Goal: Task Accomplishment & Management: Use online tool/utility

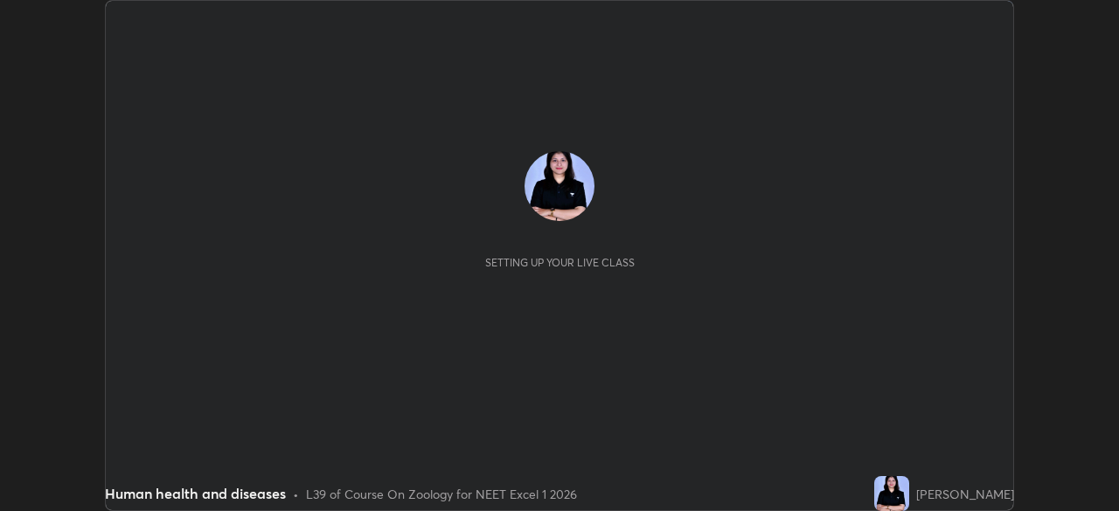
scroll to position [511, 1118]
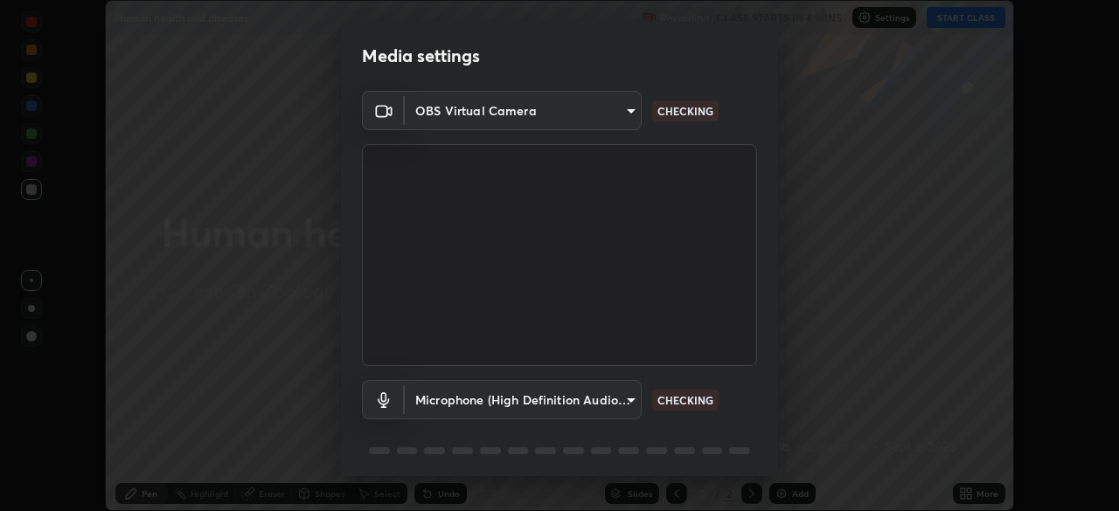
type input "09774d7d098996594ab6bce95c38d17c558d4da6542d49d5e665f1ab1cfd73a1"
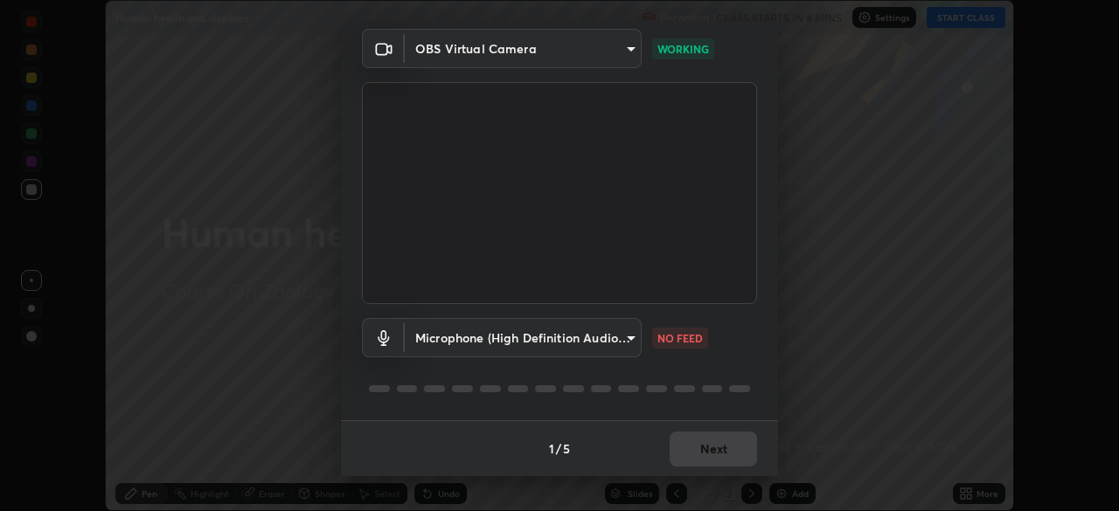
click at [600, 336] on body "Erase all Human health and diseases Recording CLASS STARTS IN 4 MINS Settings S…" at bounding box center [559, 255] width 1119 height 511
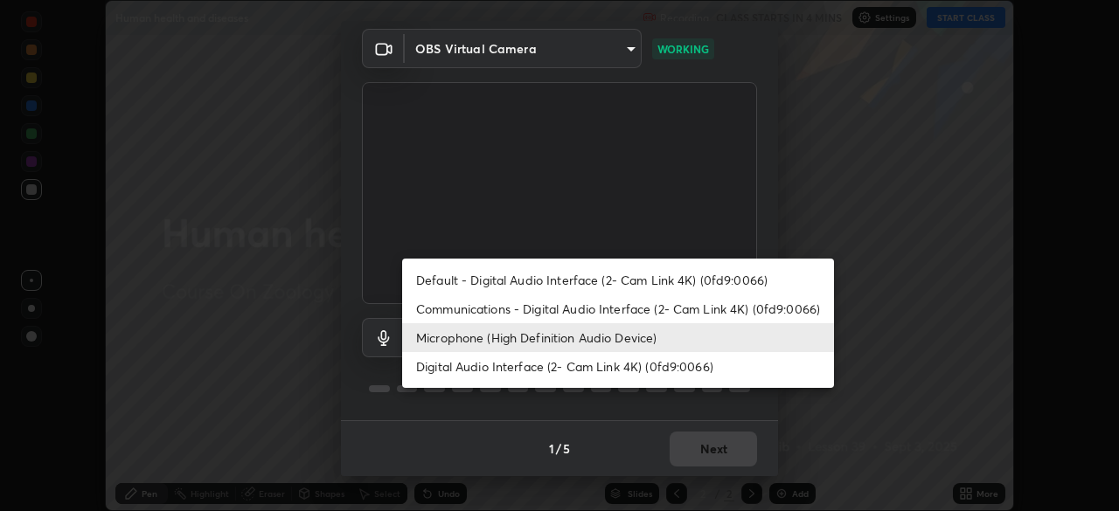
click at [648, 275] on li "Default - Digital Audio Interface (2- Cam Link 4K) (0fd9:0066)" at bounding box center [618, 280] width 432 height 29
type input "default"
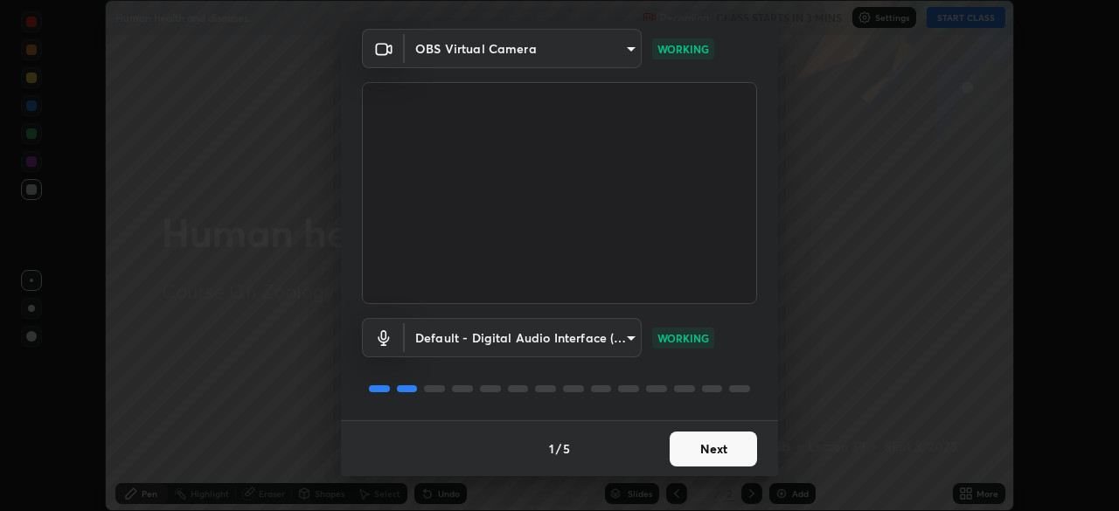
click at [721, 447] on button "Next" at bounding box center [712, 449] width 87 height 35
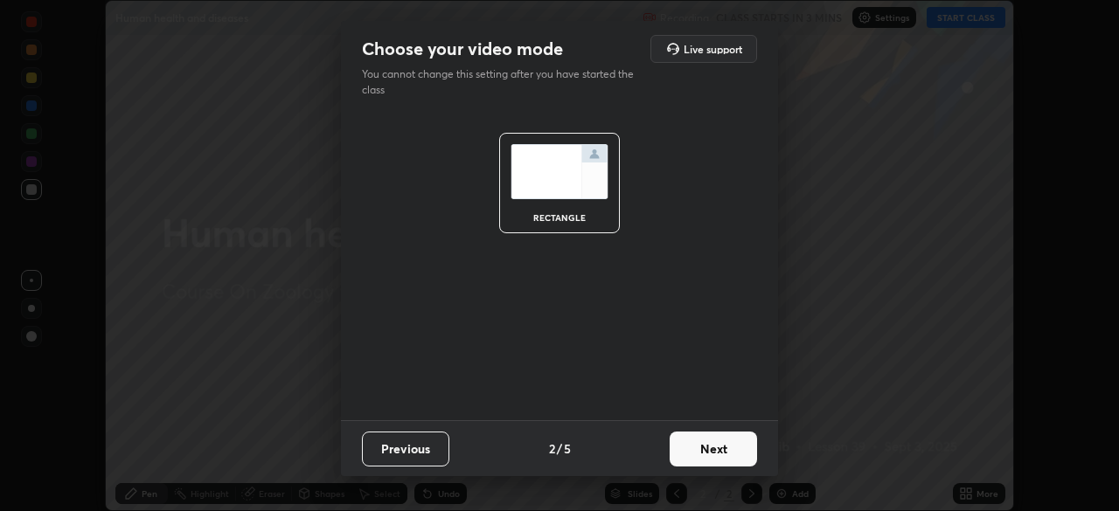
scroll to position [0, 0]
click at [731, 454] on button "Next" at bounding box center [712, 449] width 87 height 35
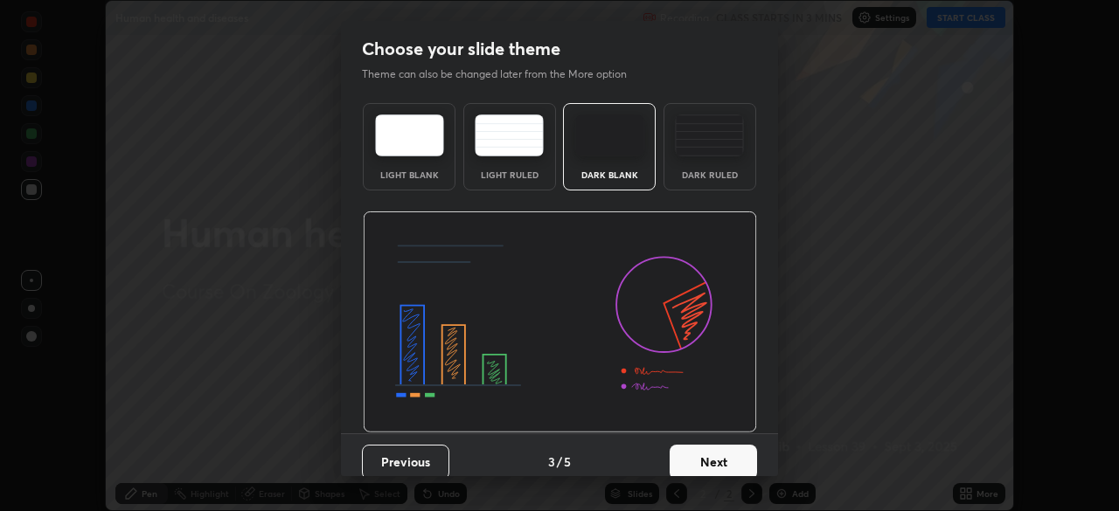
click at [736, 454] on button "Next" at bounding box center [712, 462] width 87 height 35
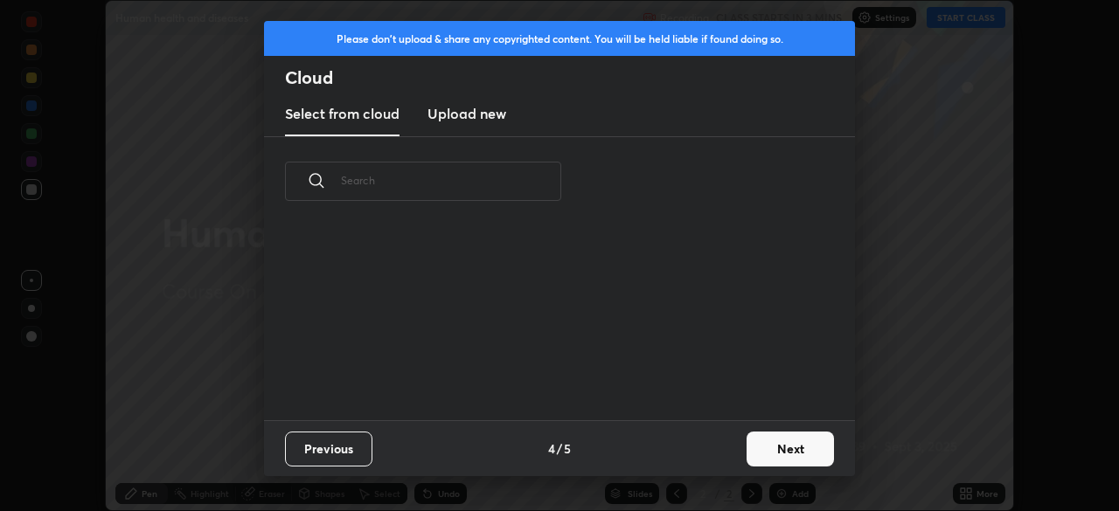
click at [747, 452] on button "Next" at bounding box center [789, 449] width 87 height 35
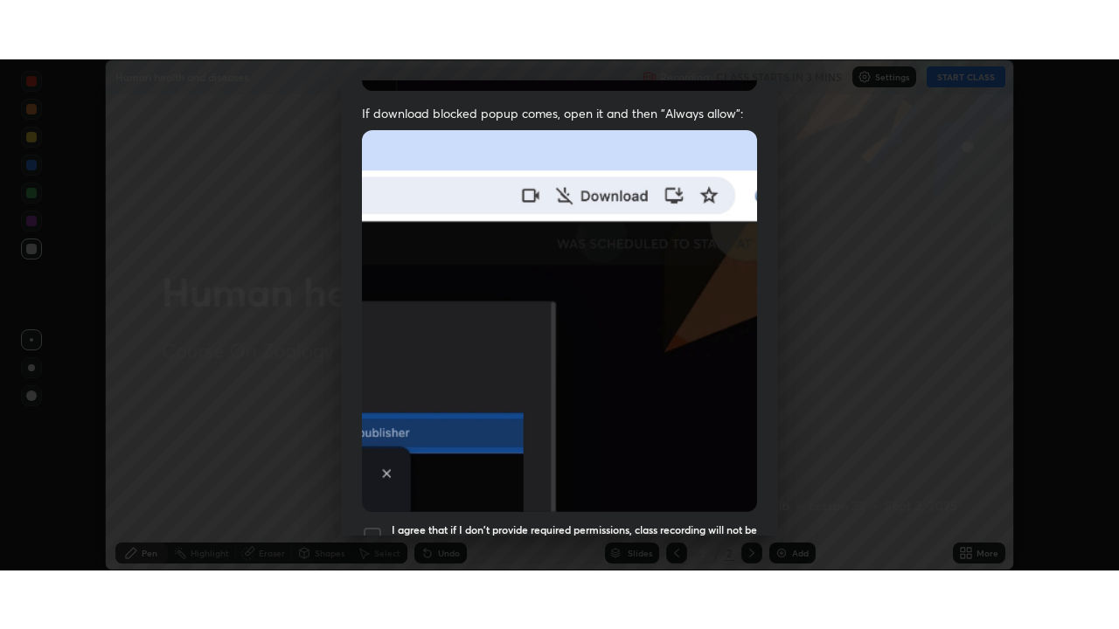
scroll to position [419, 0]
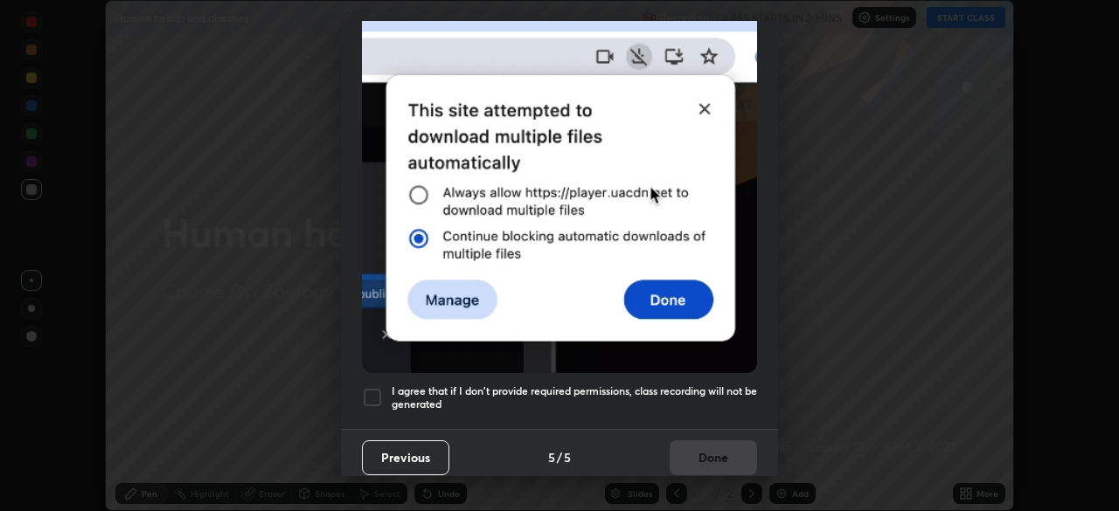
click at [725, 387] on h5 "I agree that if I don't provide required permissions, class recording will not …" at bounding box center [574, 398] width 365 height 27
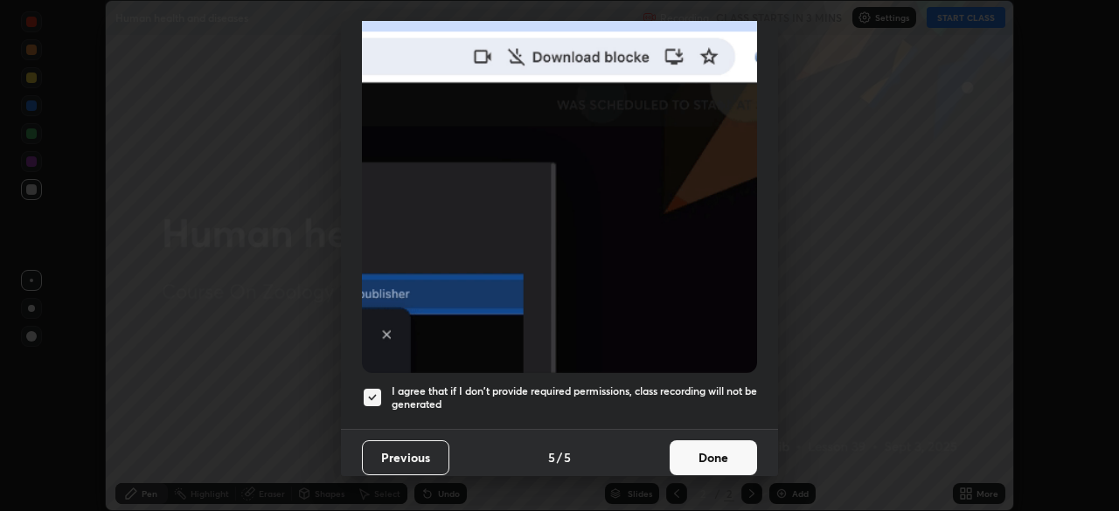
click at [720, 458] on button "Done" at bounding box center [712, 457] width 87 height 35
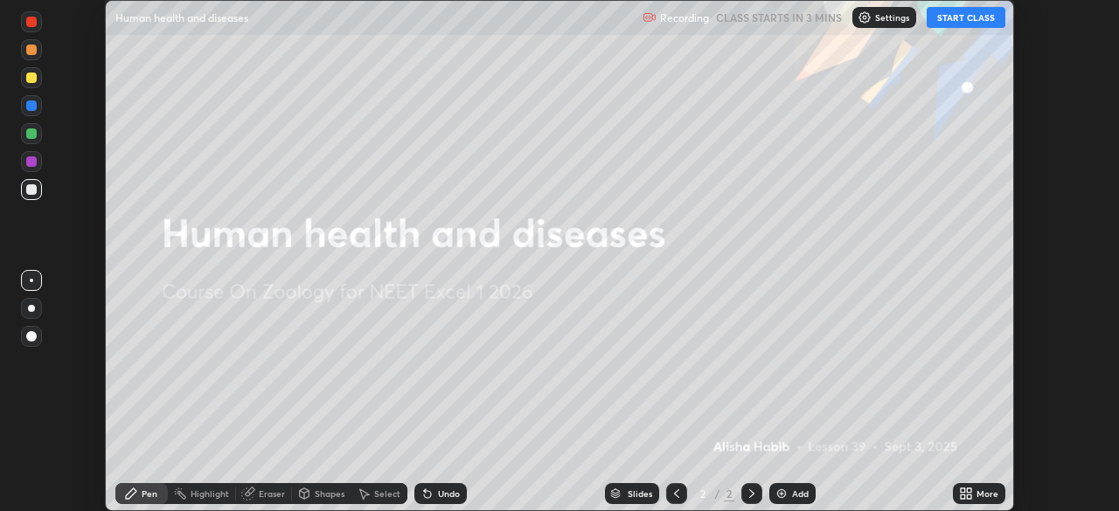
click at [957, 12] on button "START CLASS" at bounding box center [965, 17] width 79 height 21
click at [968, 499] on icon at bounding box center [969, 497] width 4 height 4
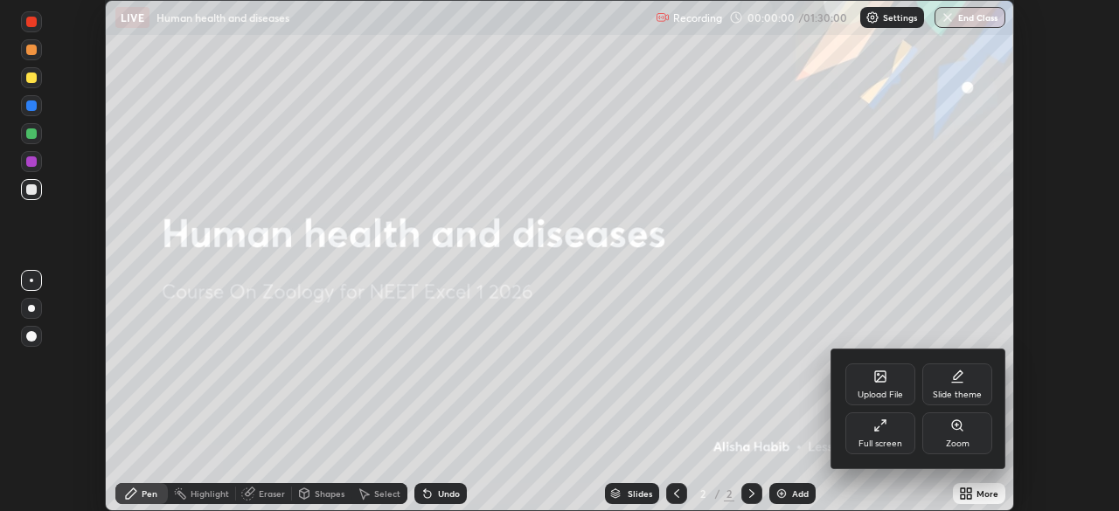
click at [885, 431] on icon at bounding box center [880, 426] width 14 height 14
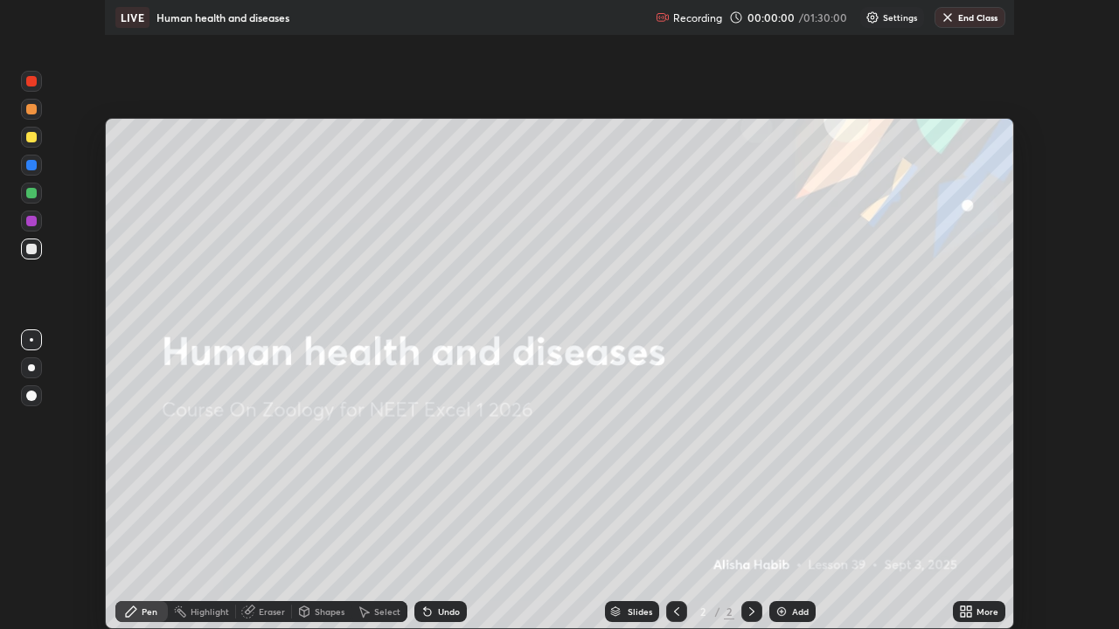
scroll to position [629, 1119]
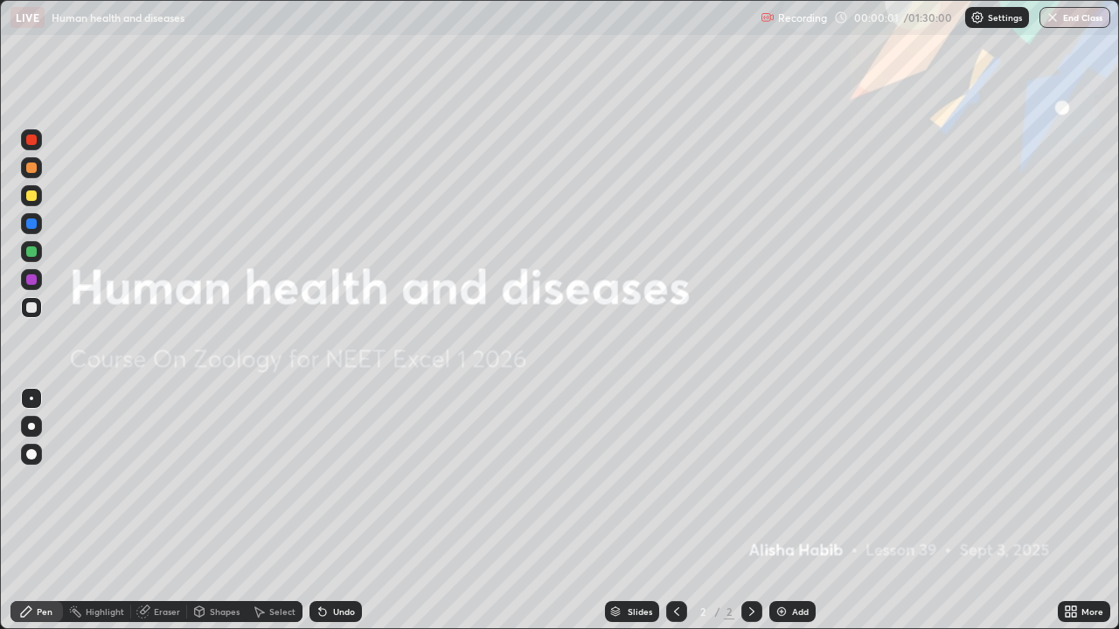
click at [794, 510] on div "Add" at bounding box center [792, 611] width 46 height 21
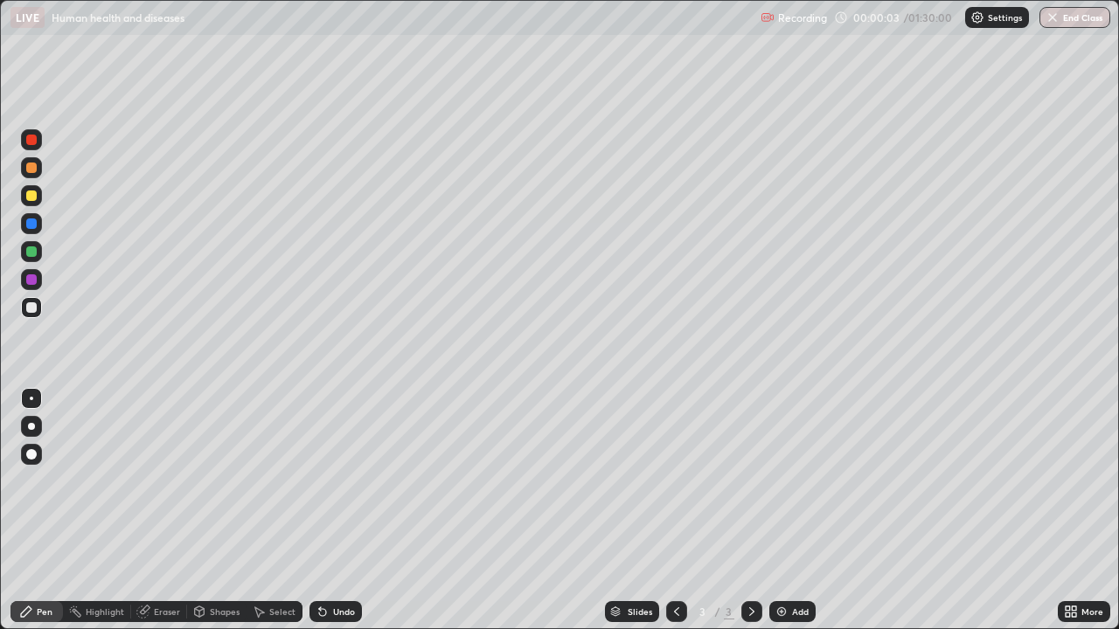
click at [33, 425] on div at bounding box center [31, 426] width 7 height 7
click at [336, 510] on div "Undo" at bounding box center [335, 611] width 52 height 21
click at [335, 510] on div "Undo" at bounding box center [335, 611] width 52 height 21
click at [336, 510] on div "Undo" at bounding box center [335, 611] width 52 height 21
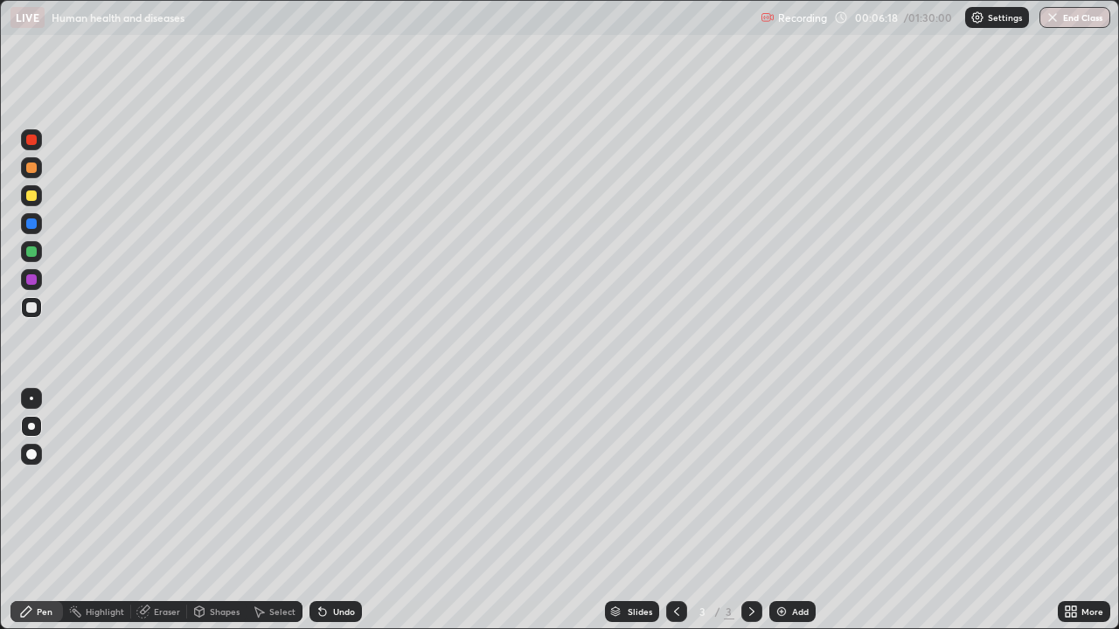
click at [336, 510] on div "Undo" at bounding box center [344, 611] width 22 height 9
click at [332, 510] on div "Undo" at bounding box center [335, 611] width 52 height 21
click at [30, 165] on div at bounding box center [31, 168] width 10 height 10
click at [38, 309] on div at bounding box center [31, 307] width 21 height 21
click at [152, 510] on div "Eraser" at bounding box center [159, 611] width 56 height 21
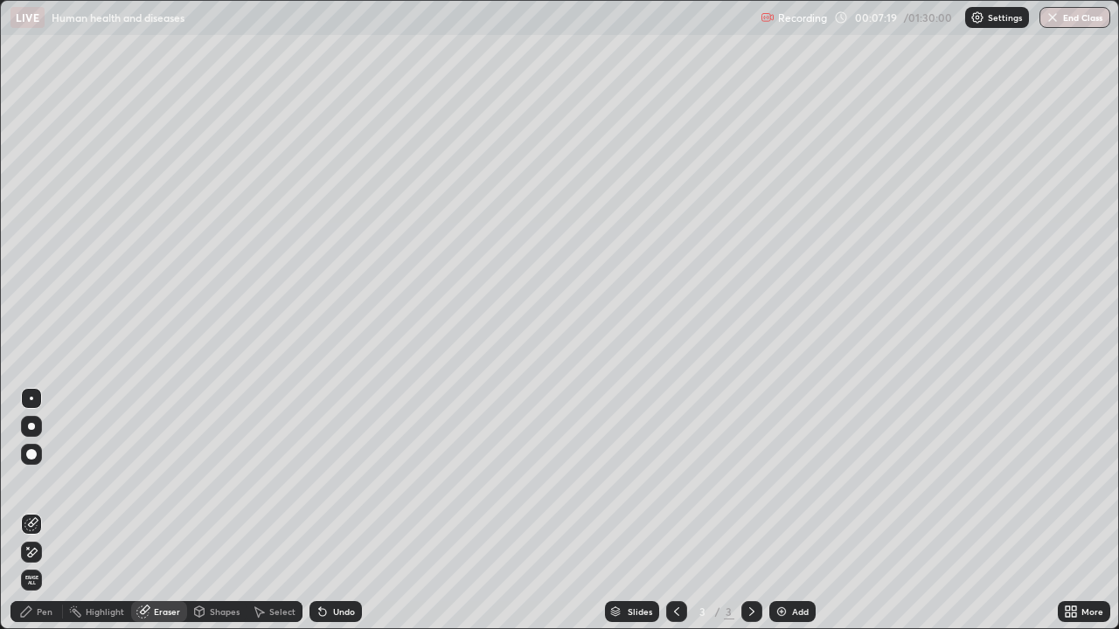
click at [32, 510] on icon at bounding box center [26, 612] width 14 height 14
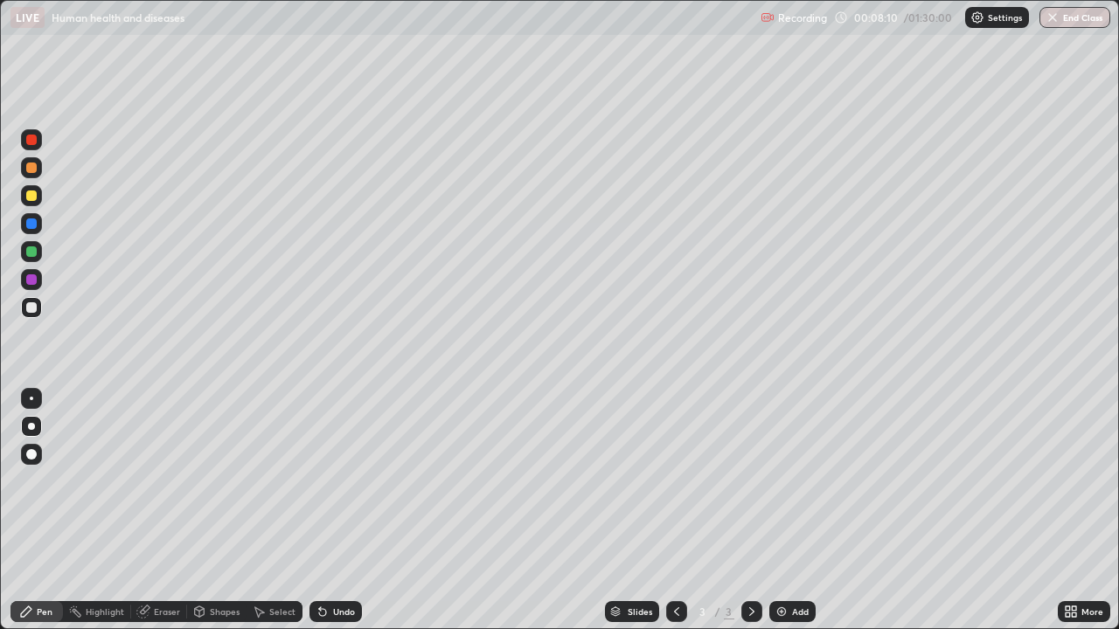
click at [333, 510] on div "Undo" at bounding box center [344, 611] width 22 height 9
click at [339, 510] on div "Undo" at bounding box center [335, 611] width 52 height 21
click at [799, 510] on div "Add" at bounding box center [800, 611] width 17 height 9
click at [38, 160] on div at bounding box center [31, 167] width 21 height 21
click at [33, 306] on div at bounding box center [31, 307] width 10 height 10
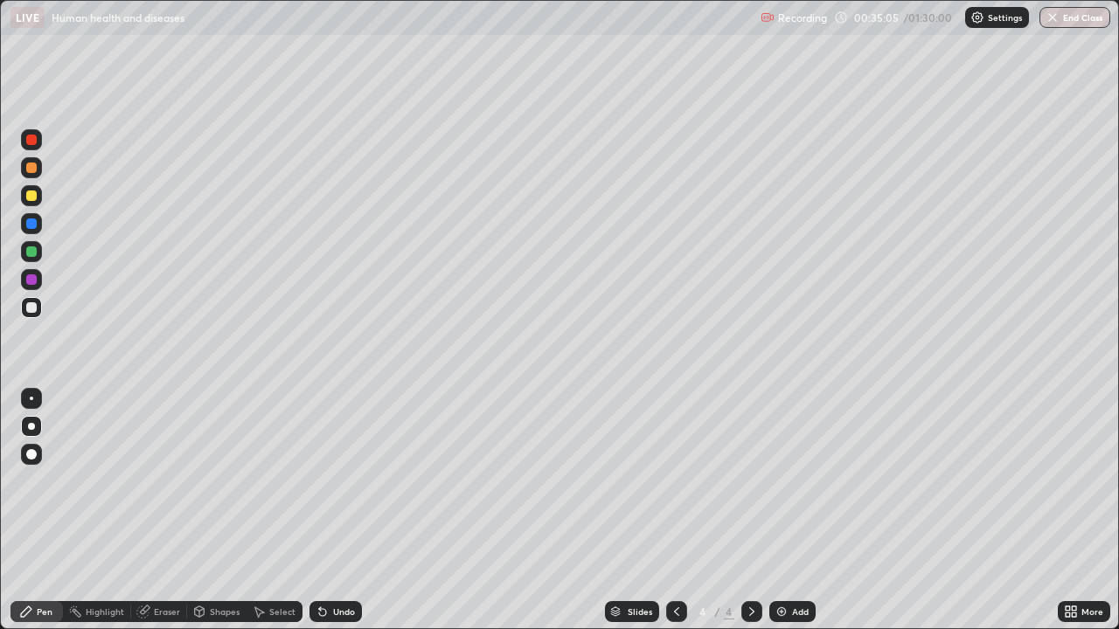
click at [202, 510] on icon at bounding box center [200, 612] width 10 height 10
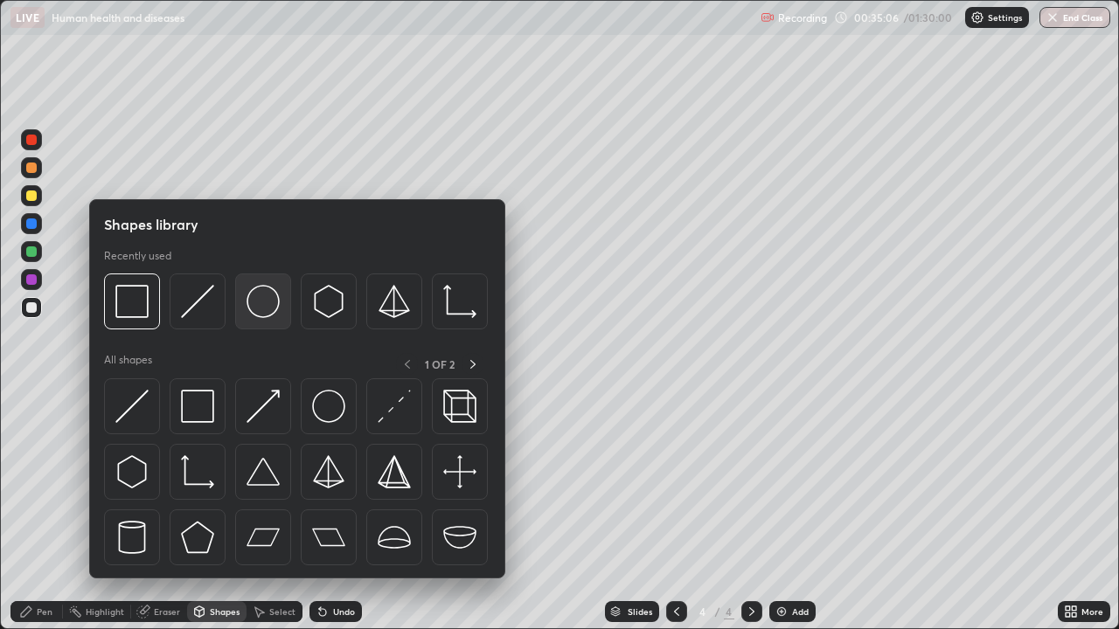
click at [260, 306] on img at bounding box center [262, 301] width 33 height 33
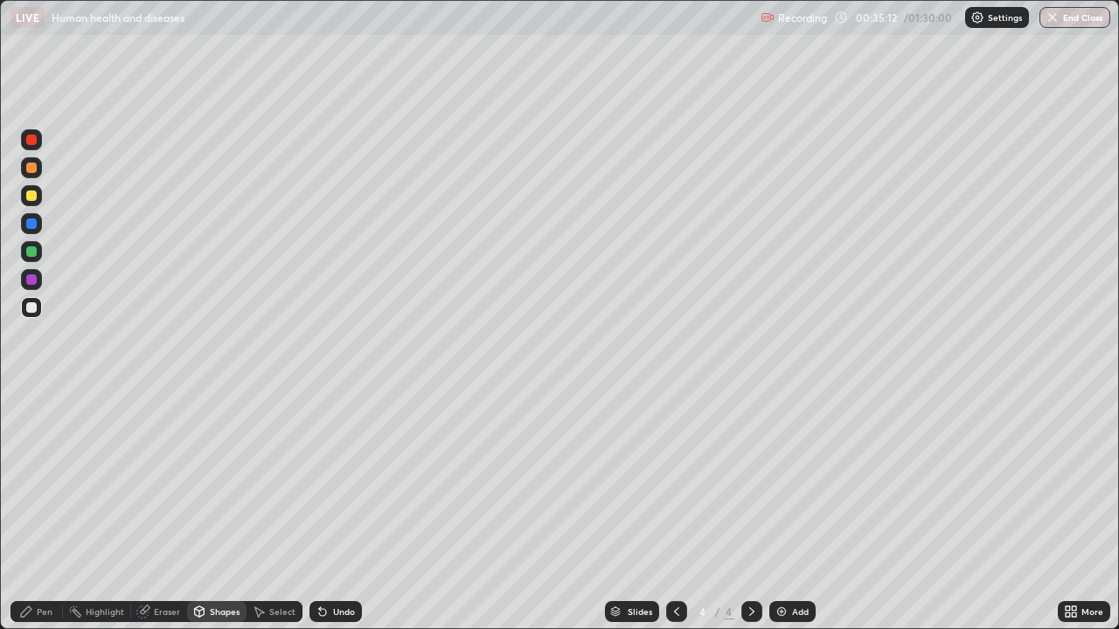
click at [52, 510] on div "Pen" at bounding box center [45, 611] width 16 height 9
click at [341, 510] on div "Undo" at bounding box center [335, 611] width 52 height 21
click at [336, 510] on div "Undo" at bounding box center [335, 611] width 52 height 21
click at [32, 252] on div at bounding box center [31, 251] width 10 height 10
click at [39, 311] on div at bounding box center [31, 307] width 21 height 21
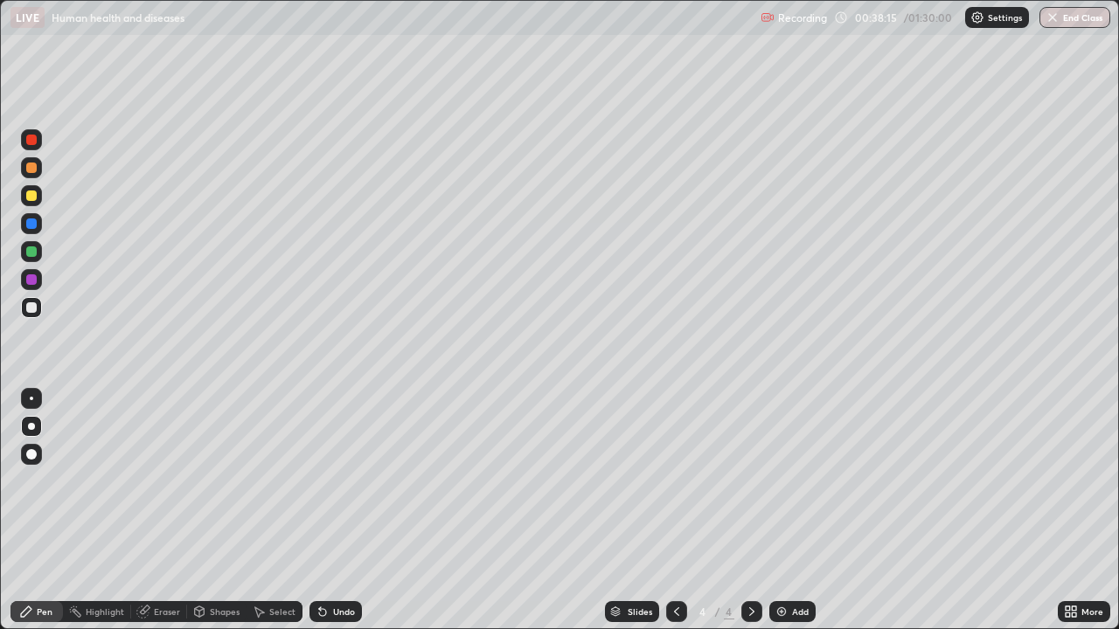
click at [0, 460] on div "Setting up your live class" at bounding box center [559, 314] width 1119 height 629
click at [32, 252] on div at bounding box center [31, 251] width 10 height 10
click at [780, 510] on img at bounding box center [781, 612] width 14 height 14
click at [38, 225] on div at bounding box center [31, 223] width 21 height 21
click at [333, 510] on div "Undo" at bounding box center [344, 611] width 22 height 9
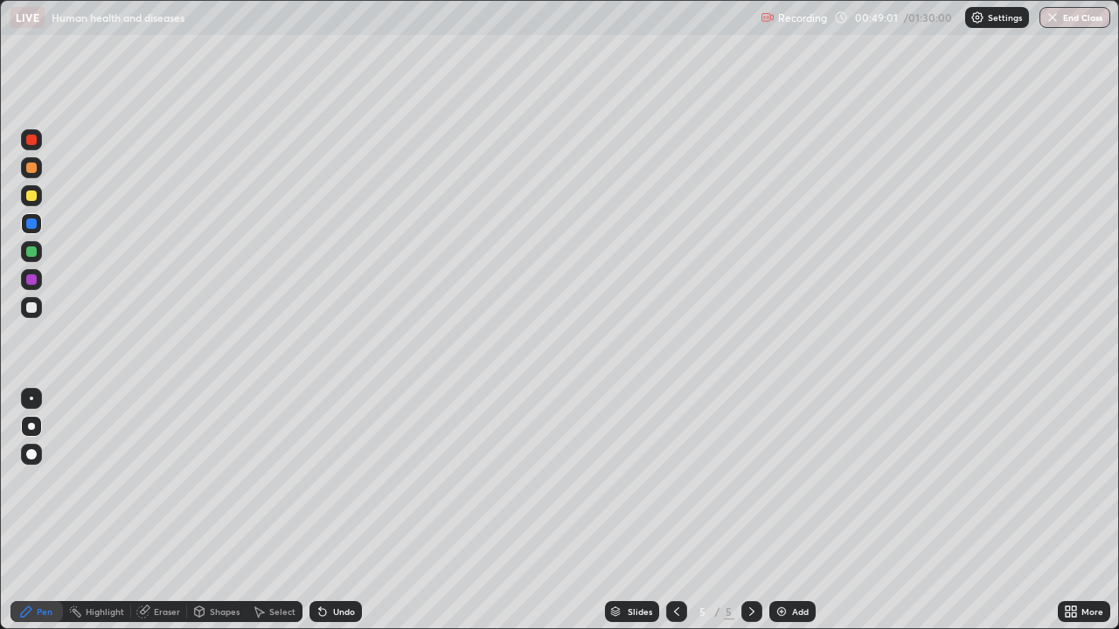
click at [204, 510] on div "Shapes" at bounding box center [216, 611] width 59 height 21
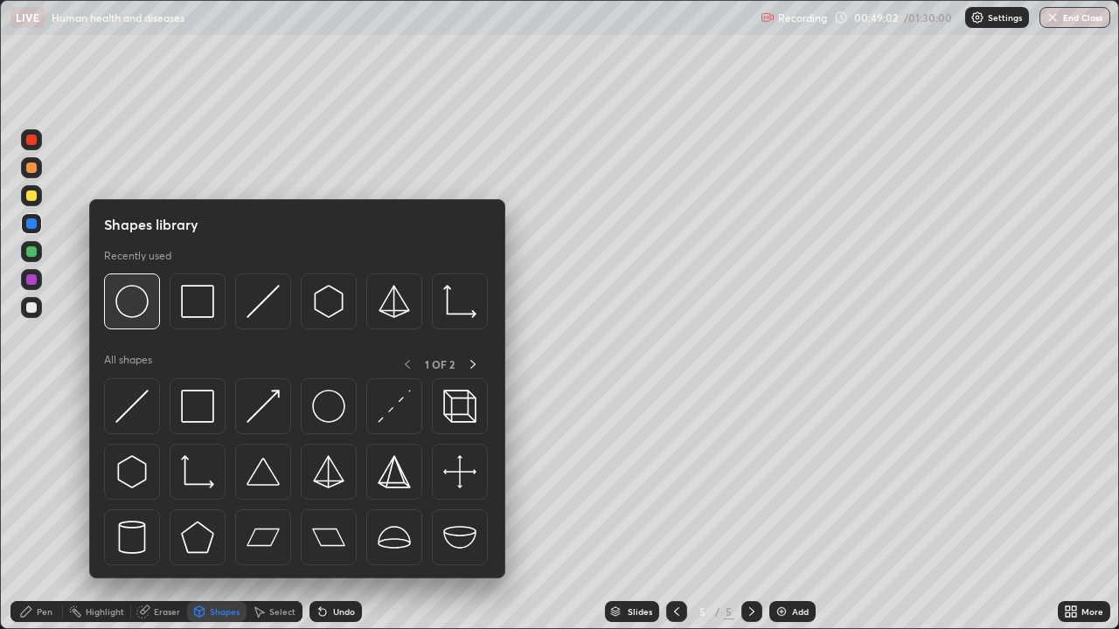
click at [138, 312] on img at bounding box center [131, 301] width 33 height 33
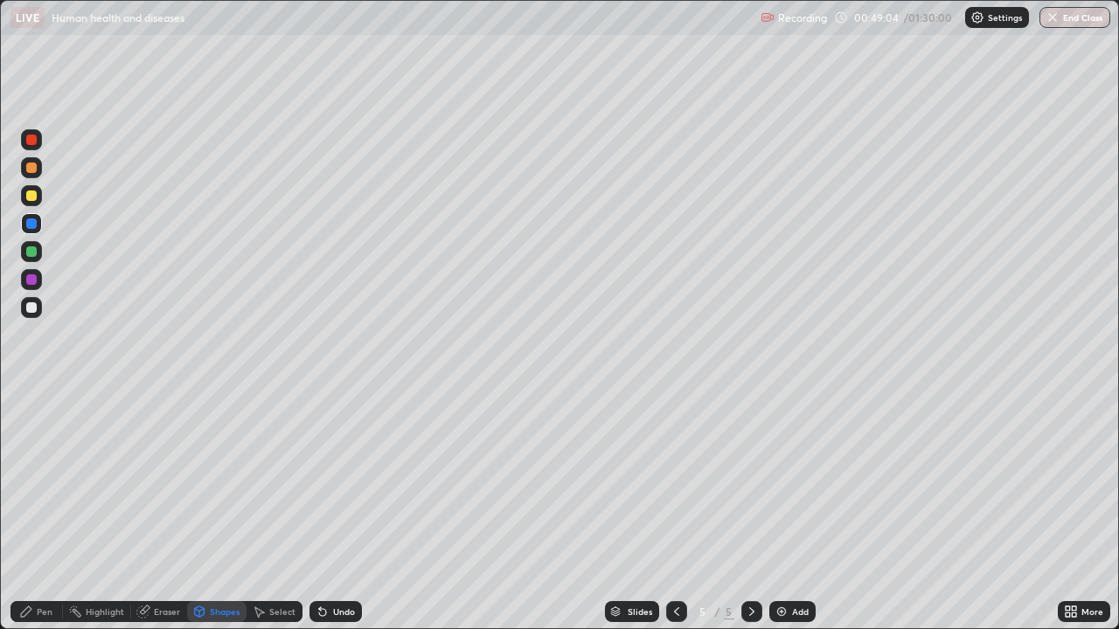
click at [50, 510] on div "Pen" at bounding box center [45, 611] width 16 height 9
click at [34, 248] on div at bounding box center [31, 251] width 10 height 10
click at [215, 510] on div "Shapes" at bounding box center [225, 611] width 30 height 9
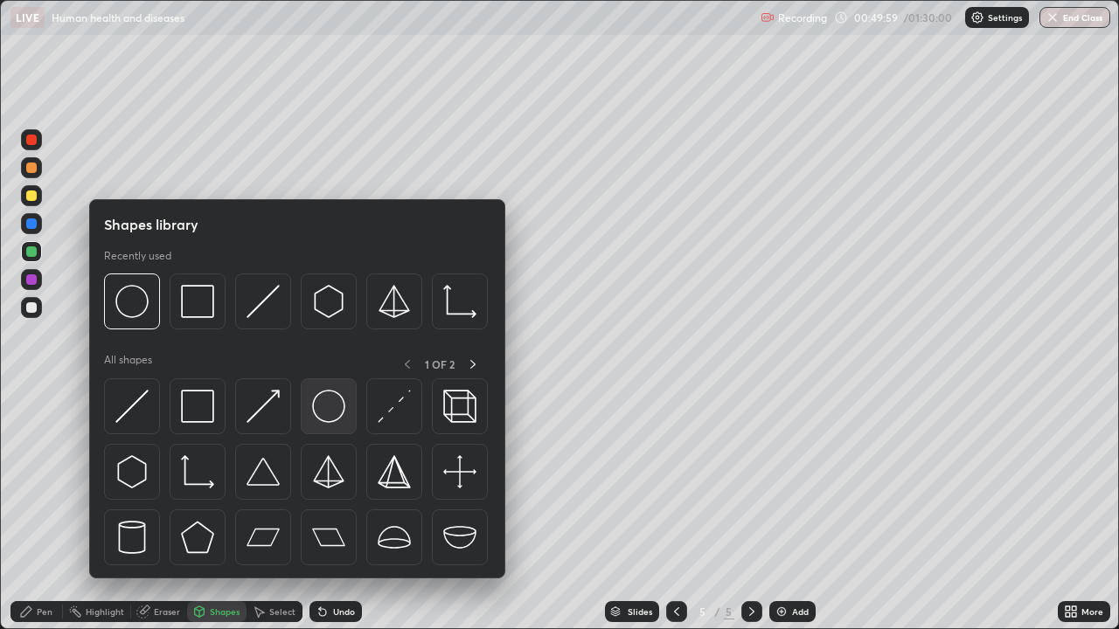
click at [329, 401] on img at bounding box center [328, 406] width 33 height 33
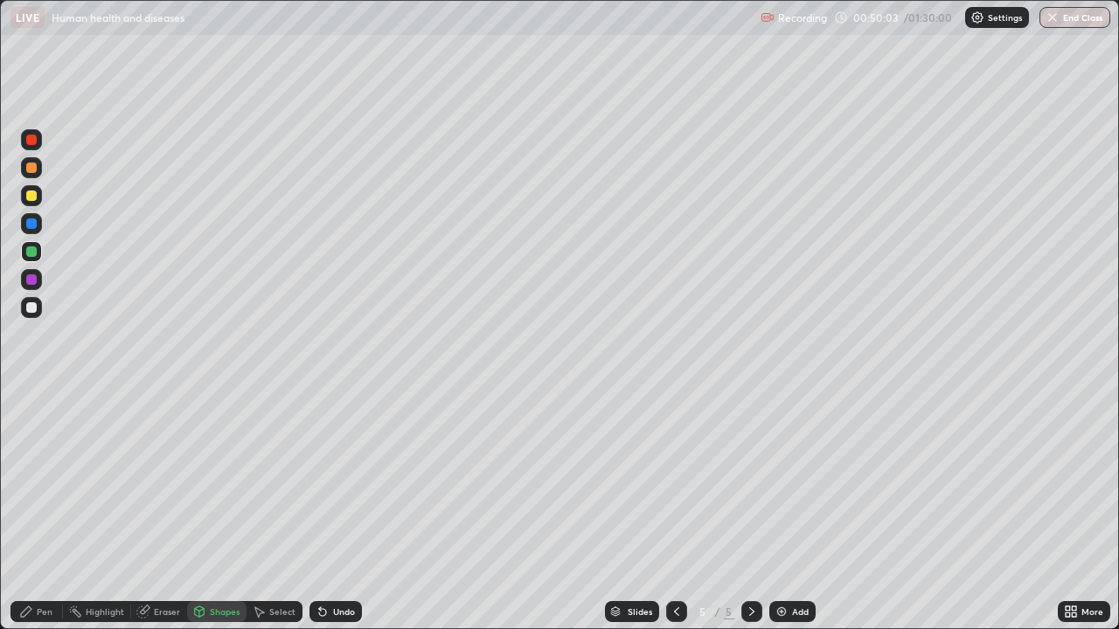
click at [52, 510] on div "Pen" at bounding box center [45, 611] width 16 height 9
click at [34, 309] on div at bounding box center [31, 307] width 10 height 10
click at [157, 510] on div "Eraser" at bounding box center [167, 611] width 26 height 9
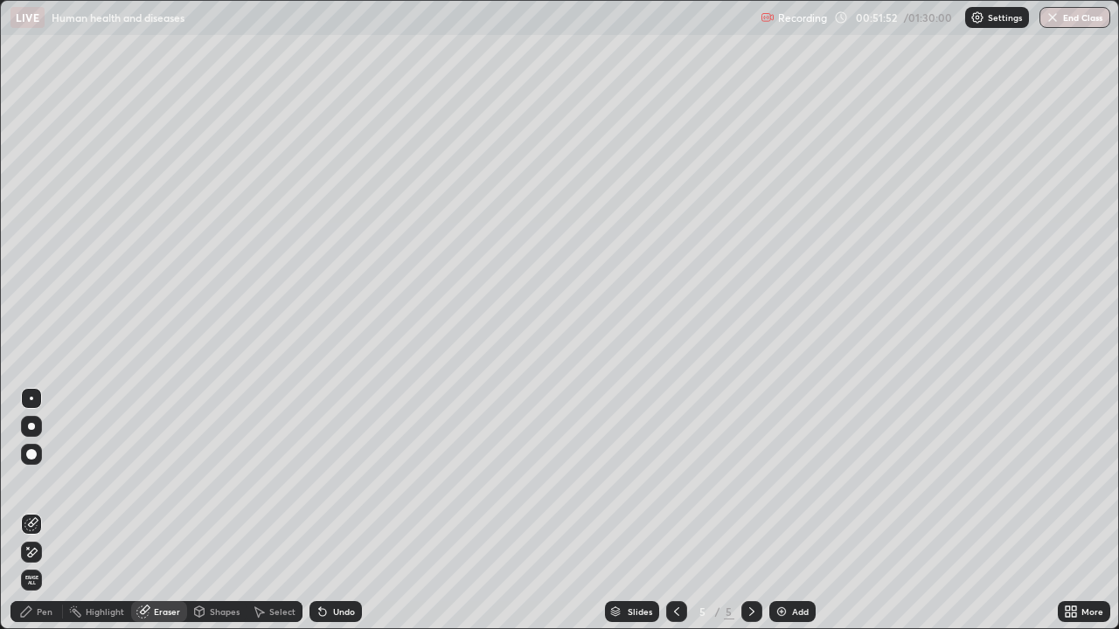
click at [39, 510] on div "Pen" at bounding box center [36, 611] width 52 height 21
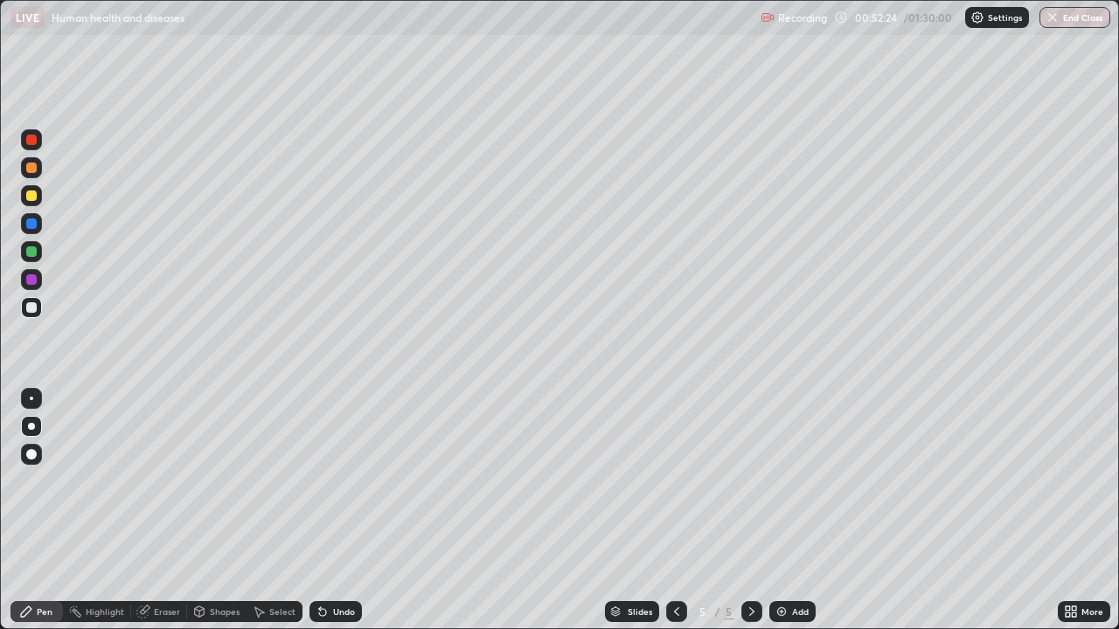
click at [142, 510] on div "Eraser" at bounding box center [159, 611] width 56 height 21
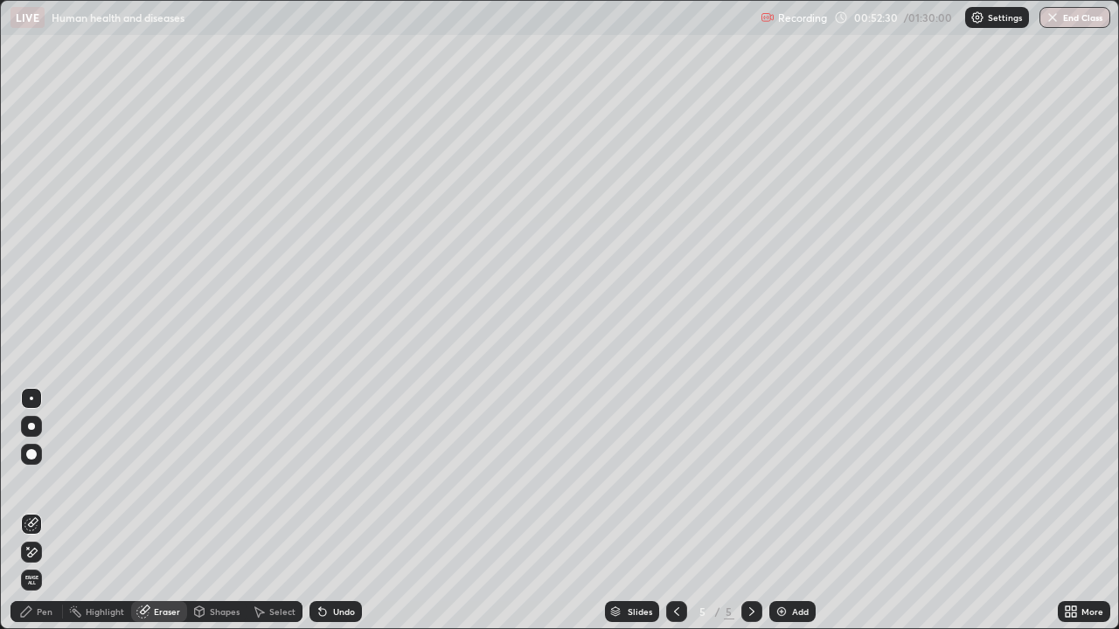
click at [39, 510] on div "Pen" at bounding box center [36, 611] width 52 height 21
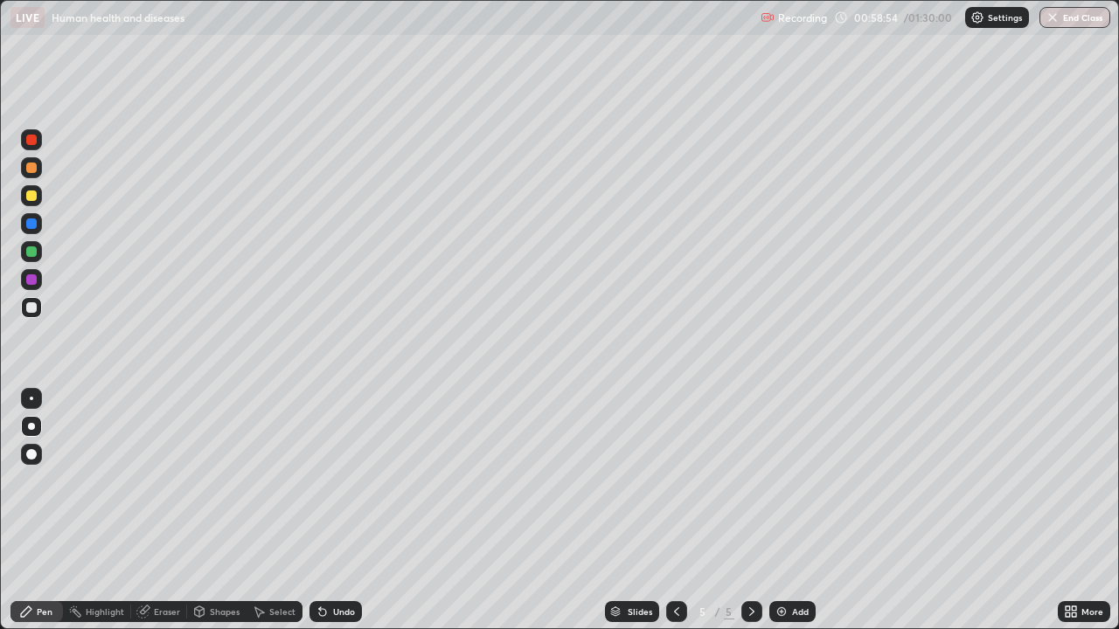
click at [797, 510] on div "Add" at bounding box center [800, 611] width 17 height 9
click at [338, 510] on div "Undo" at bounding box center [344, 611] width 22 height 9
click at [29, 223] on div at bounding box center [31, 223] width 10 height 10
click at [32, 308] on div at bounding box center [31, 307] width 10 height 10
click at [329, 510] on div "Undo" at bounding box center [335, 611] width 52 height 21
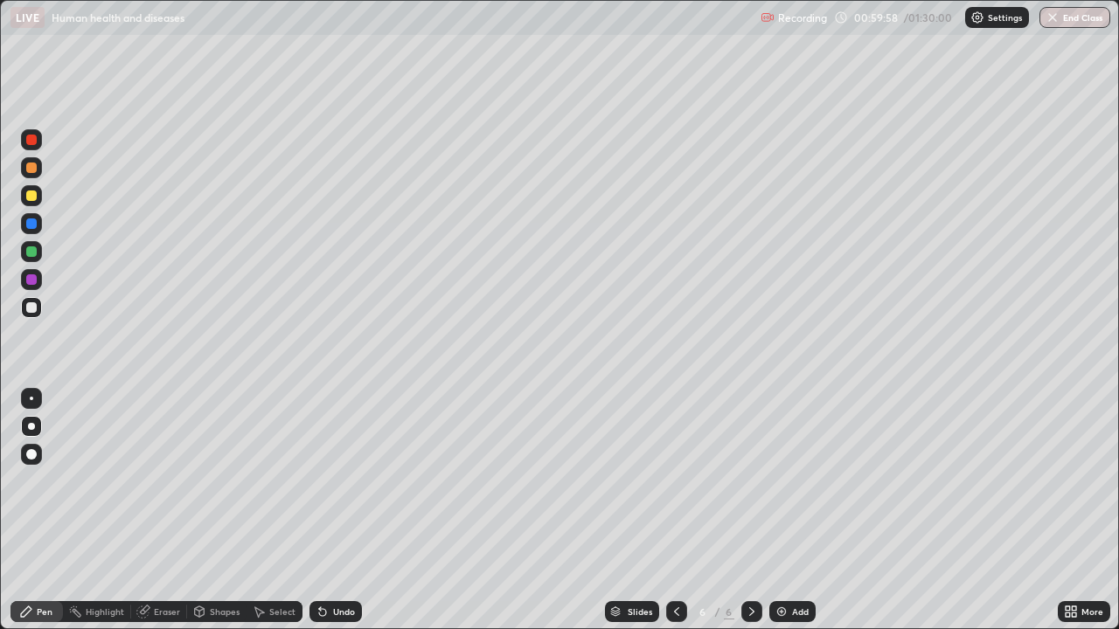
click at [331, 510] on div "Undo" at bounding box center [335, 611] width 52 height 21
click at [31, 251] on div at bounding box center [31, 251] width 10 height 10
click at [38, 309] on div at bounding box center [31, 307] width 21 height 21
click at [39, 284] on div at bounding box center [31, 279] width 21 height 21
click at [32, 166] on div at bounding box center [31, 168] width 10 height 10
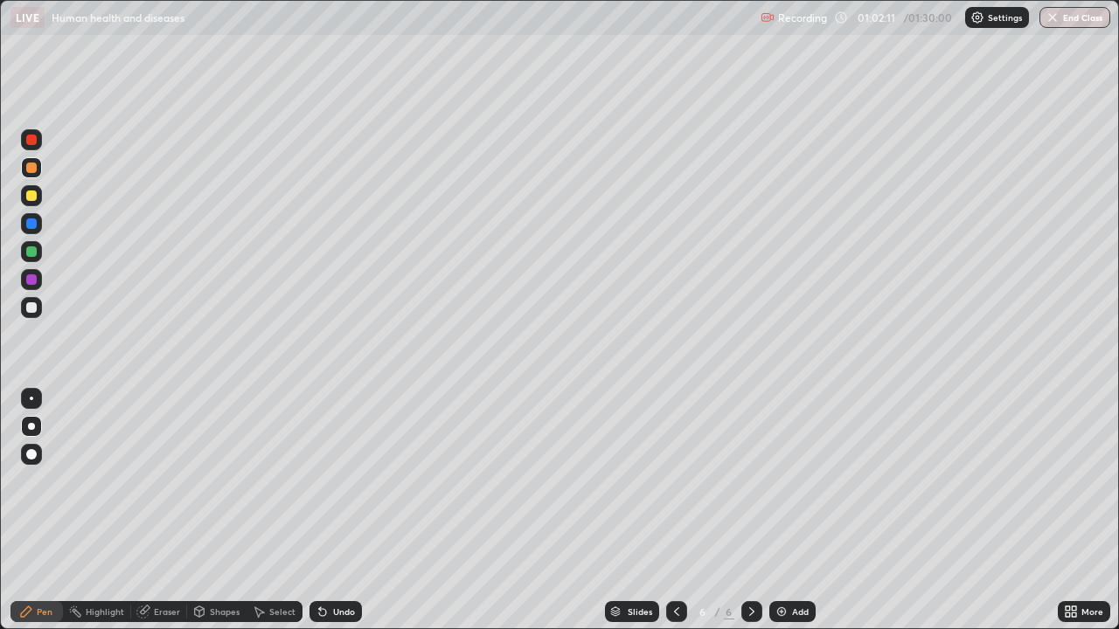
click at [31, 249] on div at bounding box center [31, 251] width 10 height 10
click at [340, 510] on div "Undo" at bounding box center [344, 611] width 22 height 9
click at [339, 510] on div "Undo" at bounding box center [335, 611] width 52 height 21
click at [340, 510] on div "Undo" at bounding box center [344, 611] width 22 height 9
click at [33, 175] on div at bounding box center [31, 167] width 21 height 21
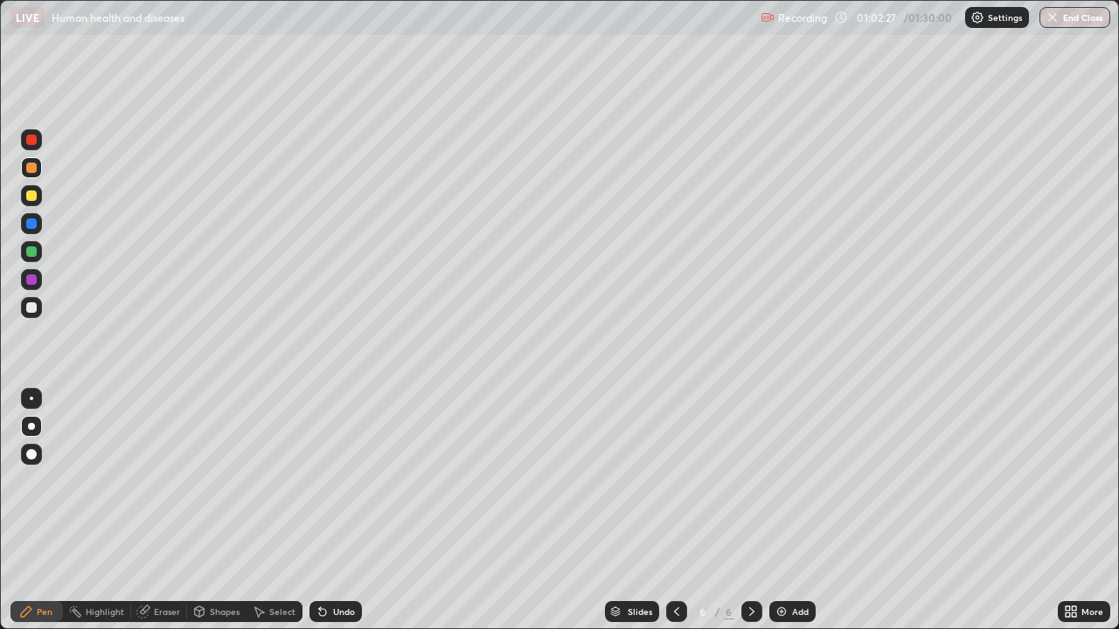
click at [30, 170] on div at bounding box center [31, 168] width 10 height 10
click at [31, 309] on div at bounding box center [31, 307] width 10 height 10
click at [171, 510] on div "Eraser" at bounding box center [167, 611] width 26 height 9
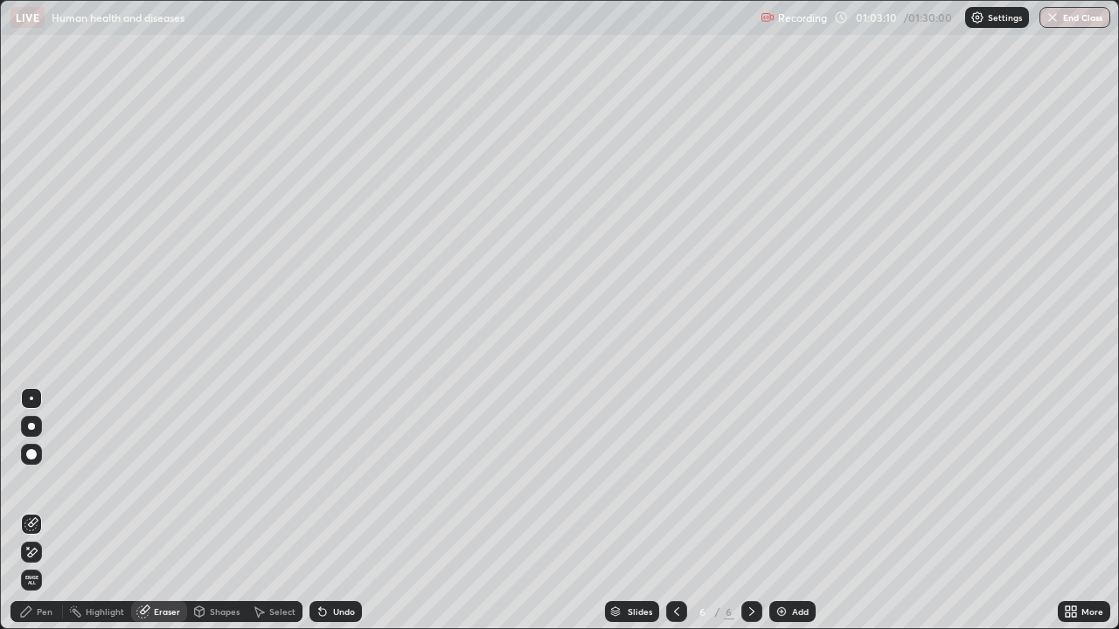
click at [41, 510] on div "Pen" at bounding box center [36, 611] width 52 height 21
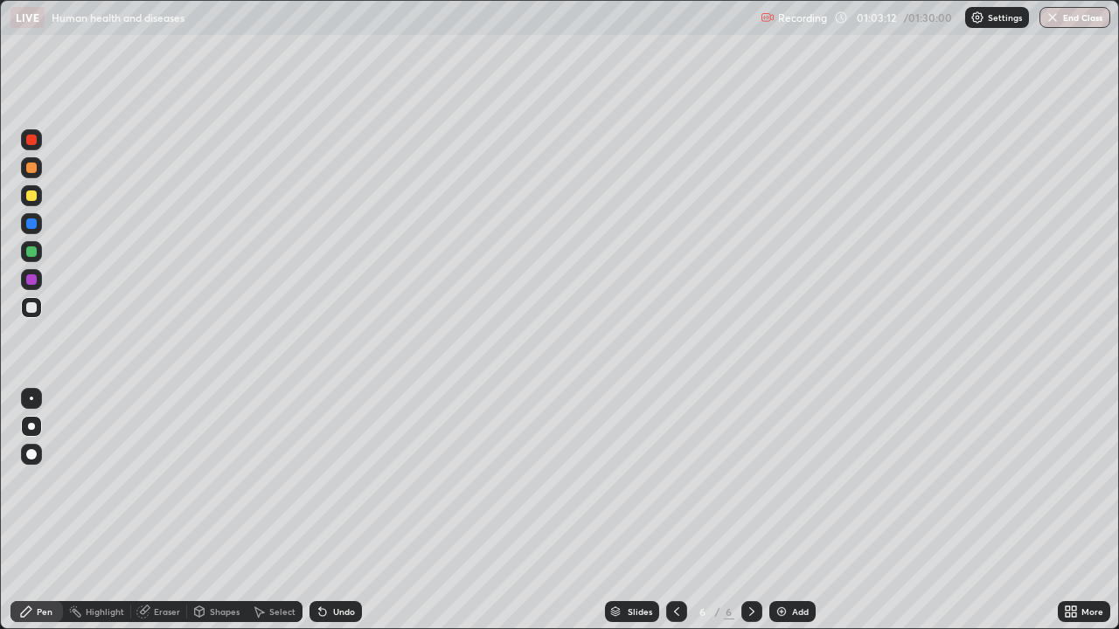
click at [35, 169] on div at bounding box center [31, 168] width 10 height 10
click at [223, 510] on div "Shapes" at bounding box center [225, 611] width 30 height 9
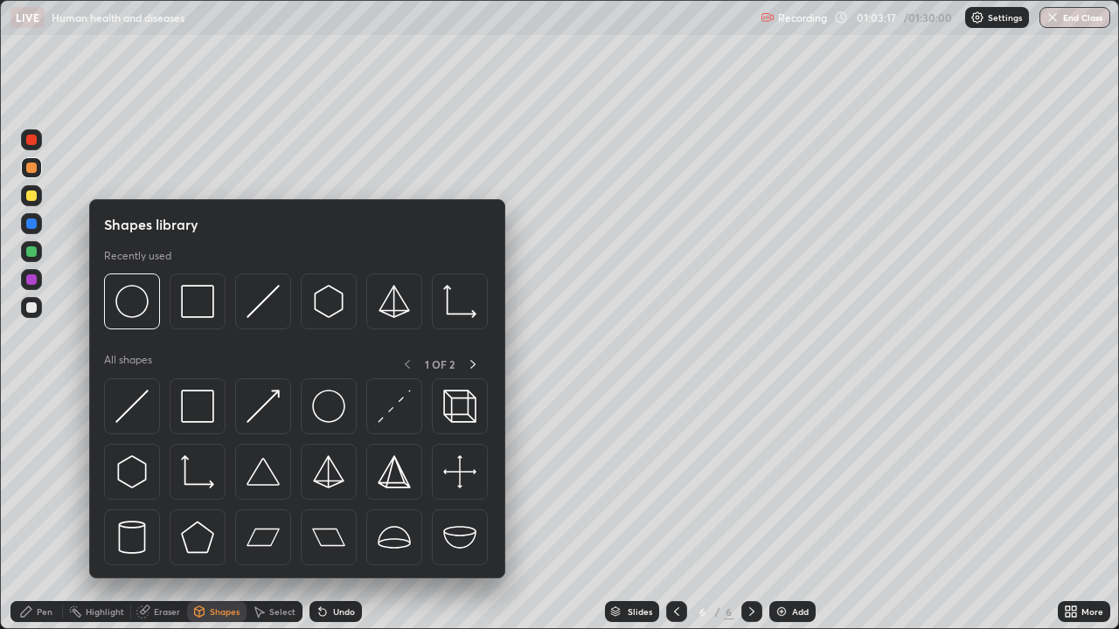
click at [274, 510] on div "Select" at bounding box center [282, 611] width 26 height 9
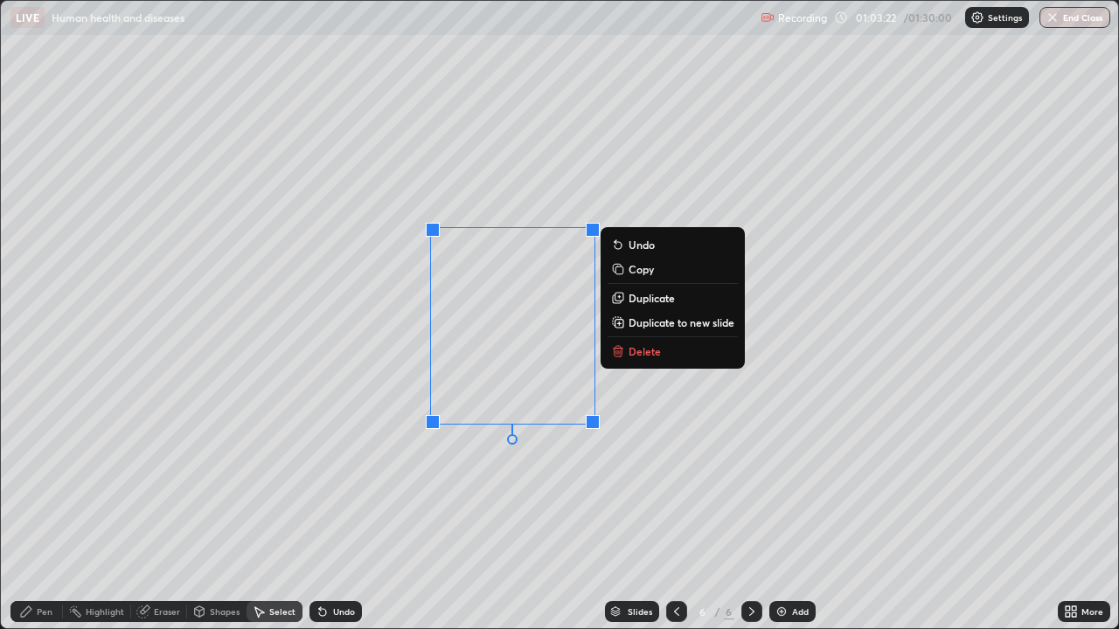
click at [39, 510] on div "Pen" at bounding box center [36, 611] width 52 height 21
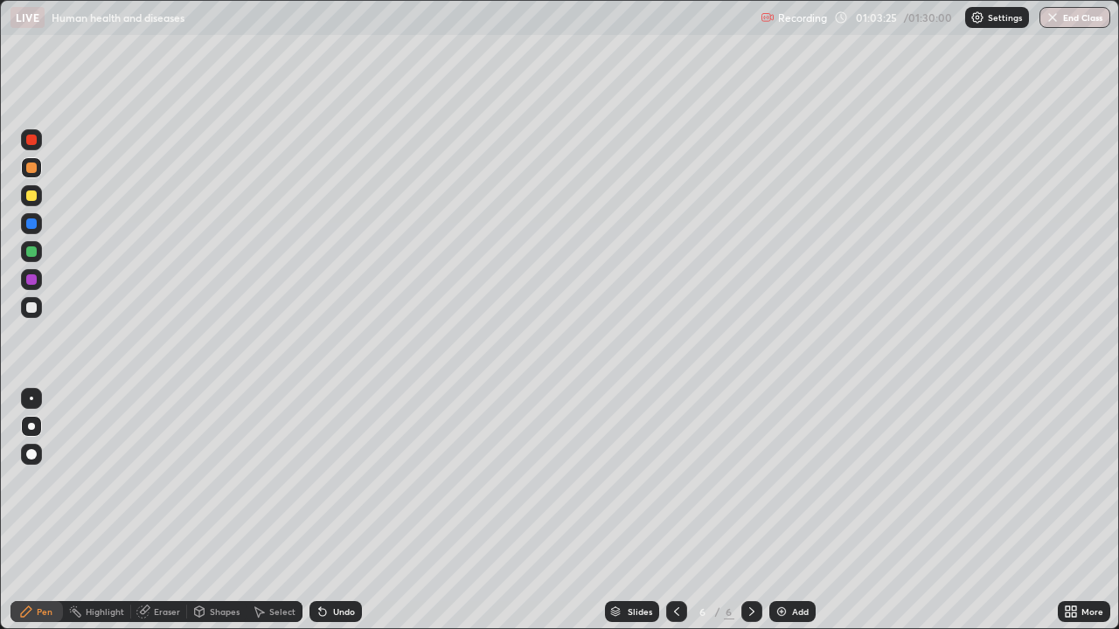
click at [161, 510] on div "Eraser" at bounding box center [167, 611] width 26 height 9
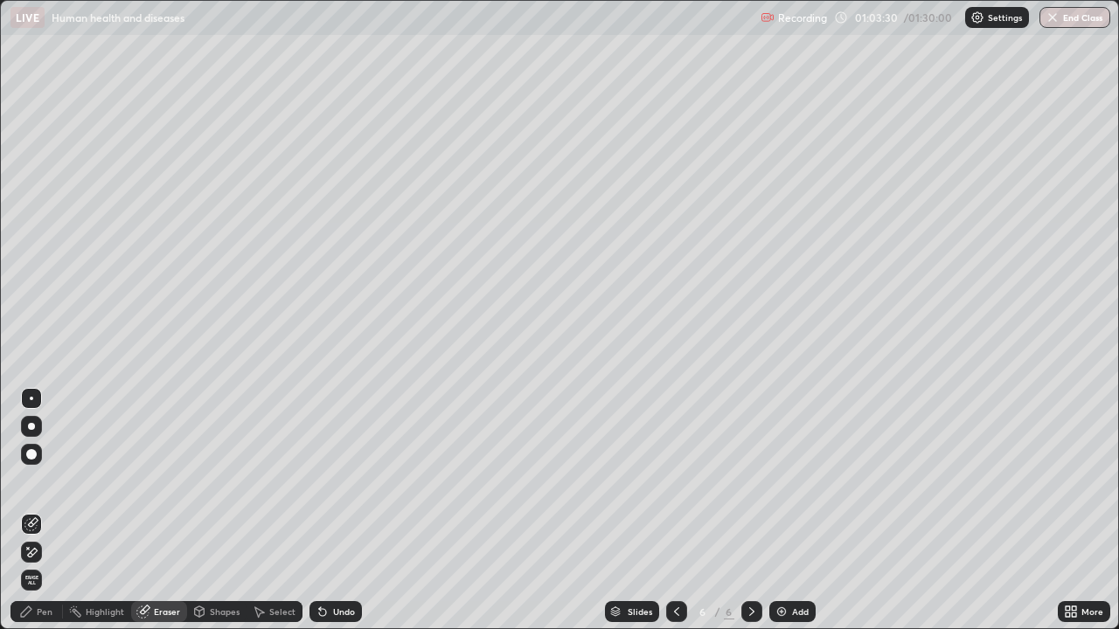
click at [52, 510] on div "Pen" at bounding box center [36, 611] width 52 height 21
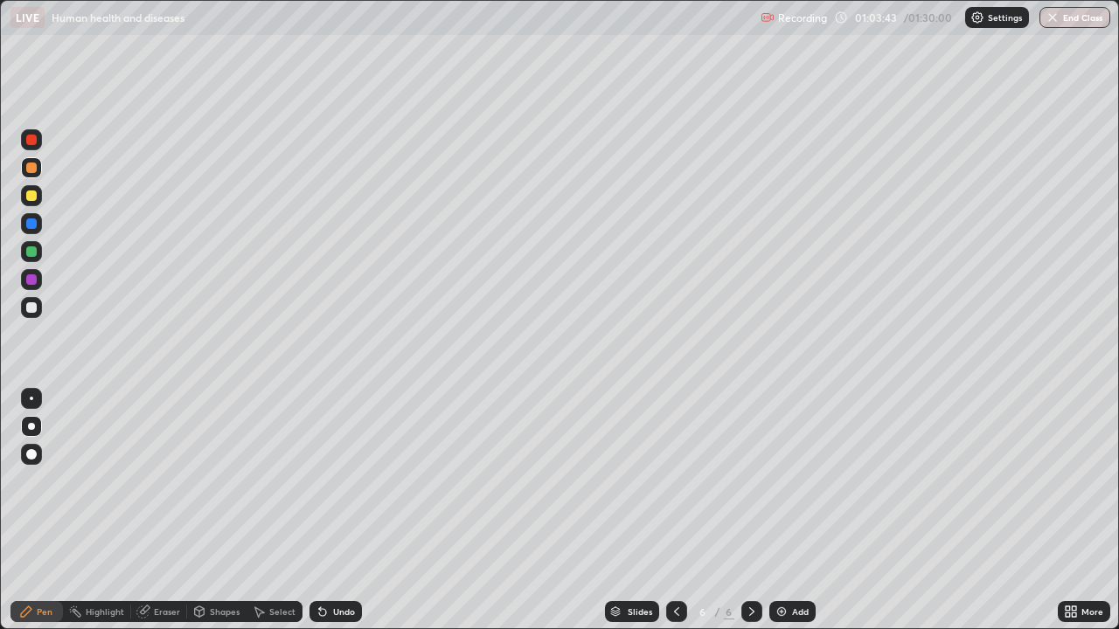
click at [142, 510] on icon at bounding box center [142, 612] width 11 height 11
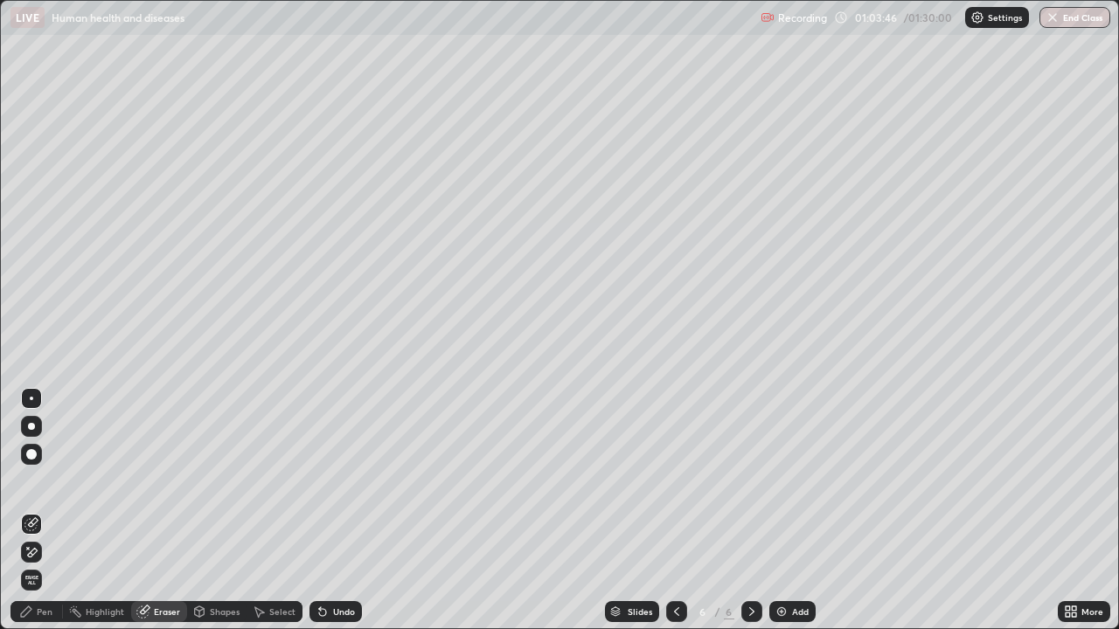
click at [49, 510] on div "Pen" at bounding box center [36, 611] width 52 height 21
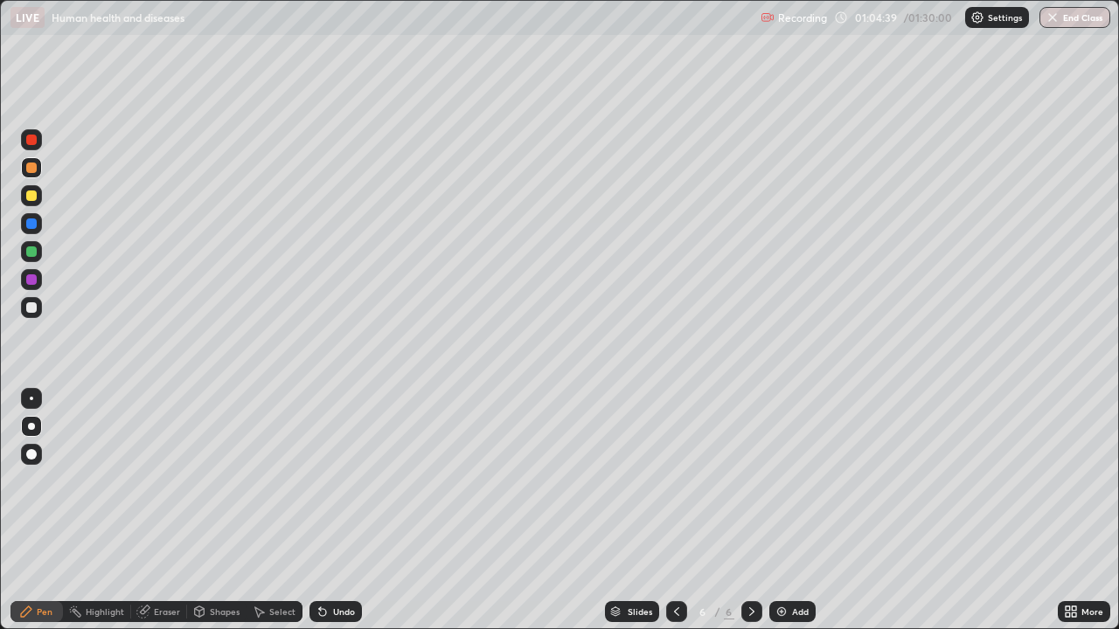
click at [32, 305] on div at bounding box center [31, 307] width 10 height 10
click at [39, 253] on div at bounding box center [31, 251] width 21 height 21
click at [320, 510] on icon at bounding box center [322, 612] width 7 height 7
click at [41, 310] on div at bounding box center [31, 307] width 21 height 21
click at [346, 510] on div "Undo" at bounding box center [344, 611] width 22 height 9
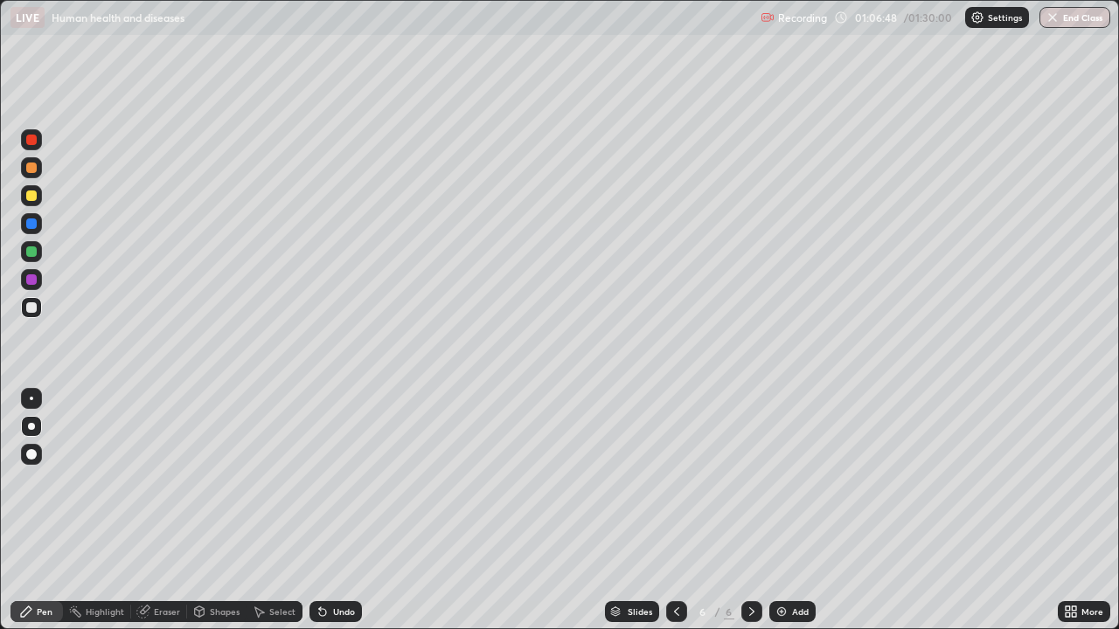
click at [343, 510] on div "Undo" at bounding box center [344, 611] width 22 height 9
click at [38, 138] on div at bounding box center [31, 139] width 21 height 21
click at [22, 253] on div at bounding box center [31, 251] width 21 height 21
click at [1070, 17] on button "End Class" at bounding box center [1075, 17] width 69 height 21
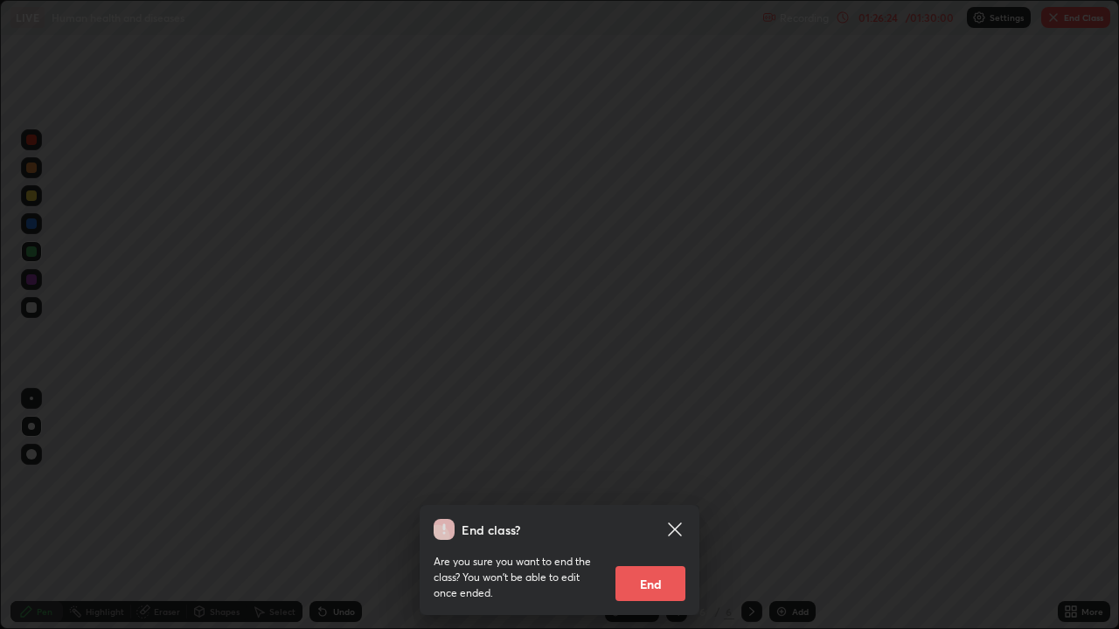
click at [656, 510] on button "End" at bounding box center [650, 583] width 70 height 35
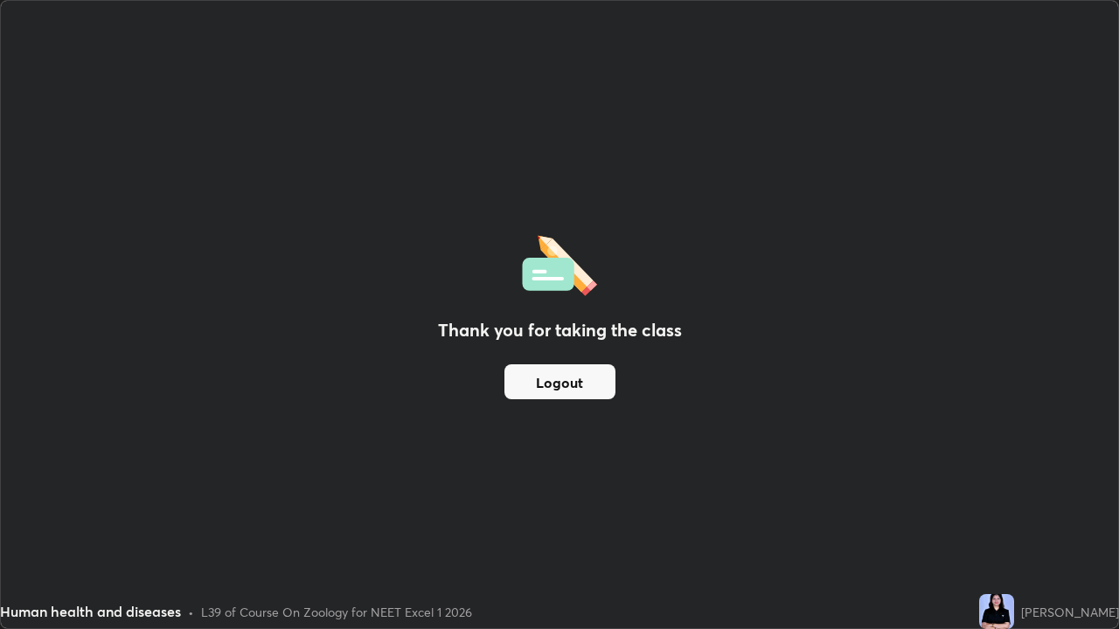
click at [563, 378] on button "Logout" at bounding box center [559, 381] width 111 height 35
